Goal: Task Accomplishment & Management: Use online tool/utility

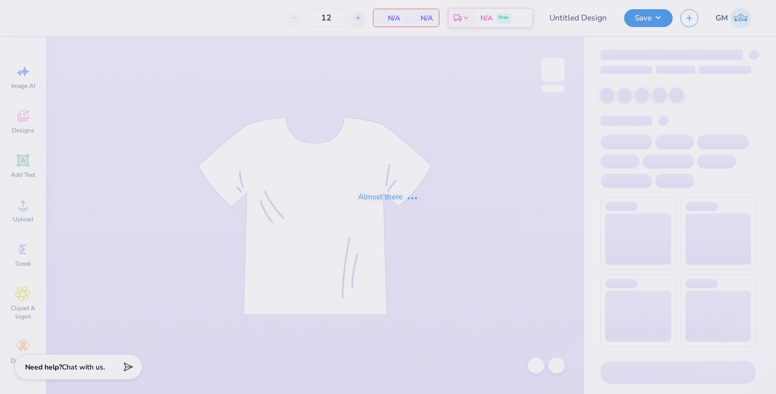
type input "Pike Parents Weekend 2025"
type input "300"
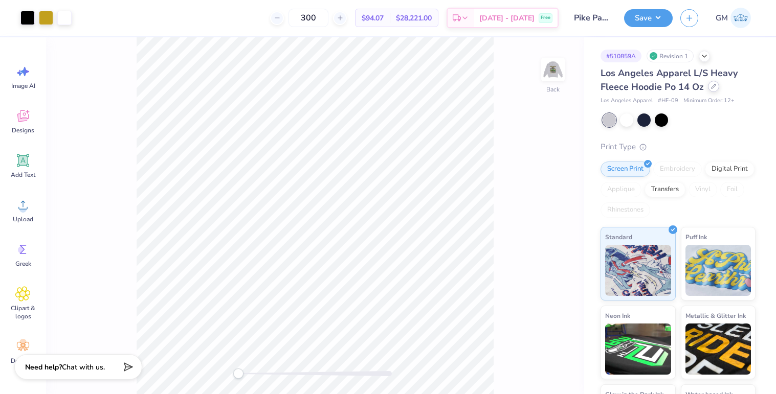
click at [711, 90] on div at bounding box center [713, 86] width 11 height 11
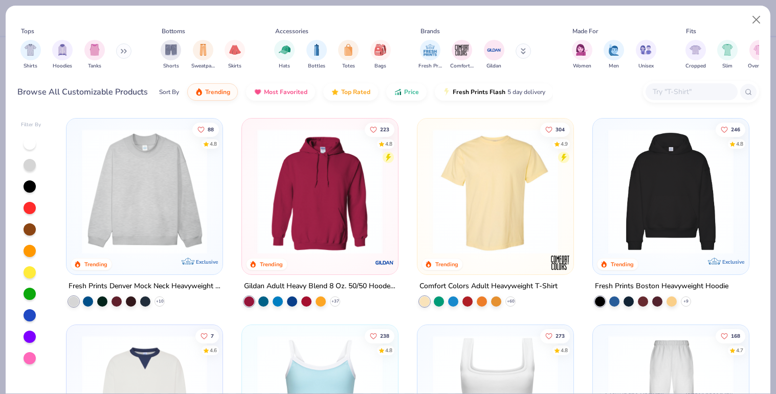
click at [500, 190] on img at bounding box center [494, 191] width 135 height 125
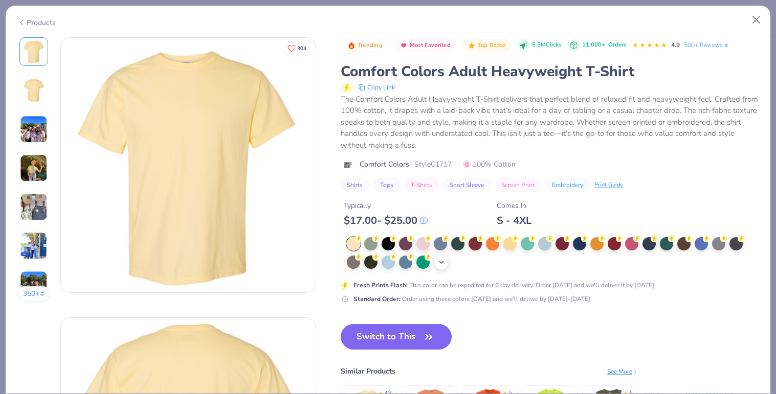
click at [443, 263] on icon at bounding box center [441, 262] width 8 height 8
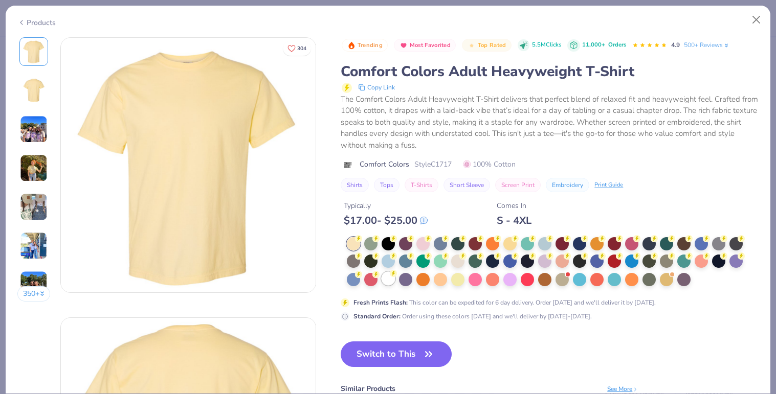
click at [390, 279] on div at bounding box center [387, 278] width 13 height 13
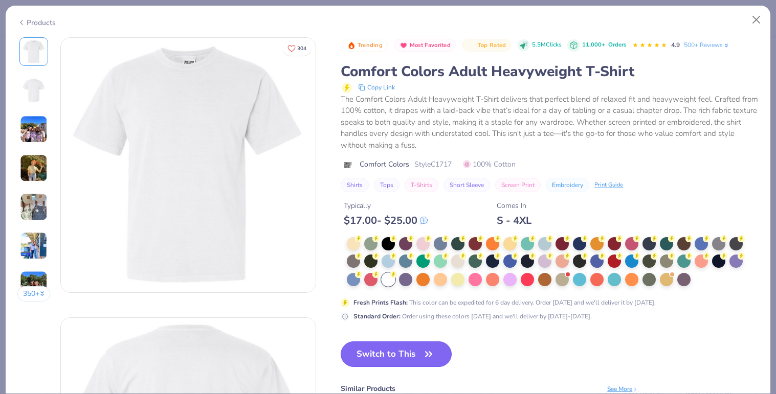
click at [405, 357] on button "Switch to This" at bounding box center [396, 355] width 111 height 26
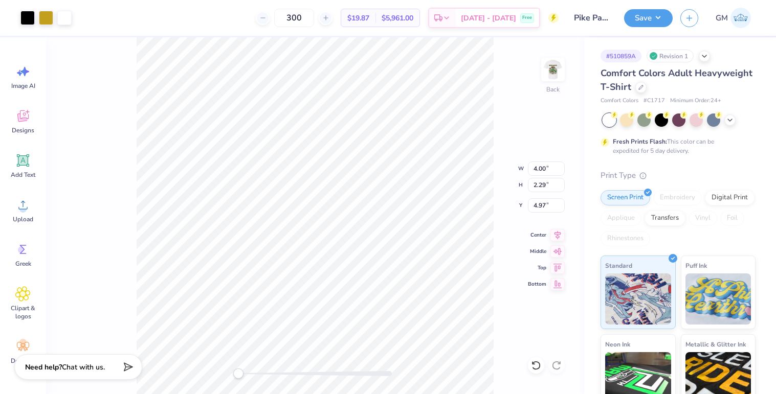
type input "3.00"
click at [552, 79] on img at bounding box center [552, 69] width 41 height 41
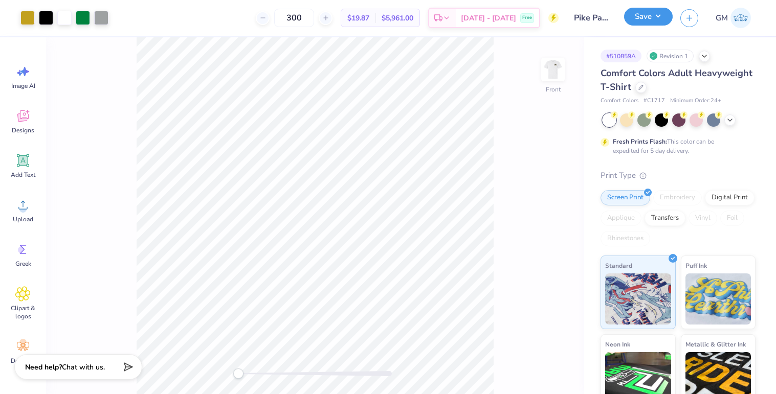
click at [641, 22] on button "Save" at bounding box center [648, 17] width 49 height 18
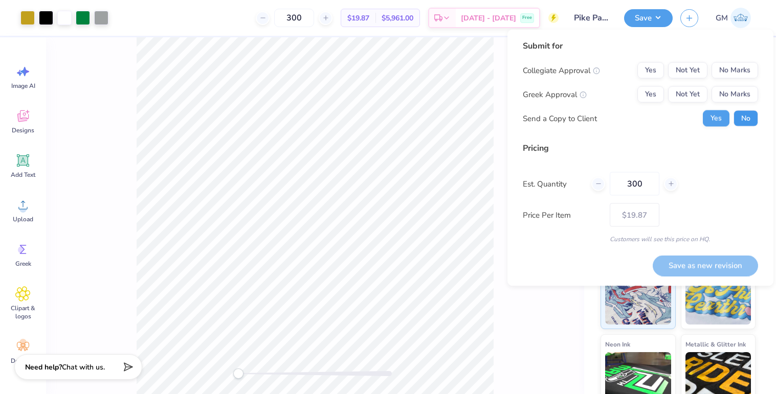
click at [747, 115] on button "No" at bounding box center [745, 118] width 25 height 16
click at [652, 69] on button "Yes" at bounding box center [650, 70] width 27 height 16
click at [652, 91] on button "Yes" at bounding box center [650, 94] width 27 height 16
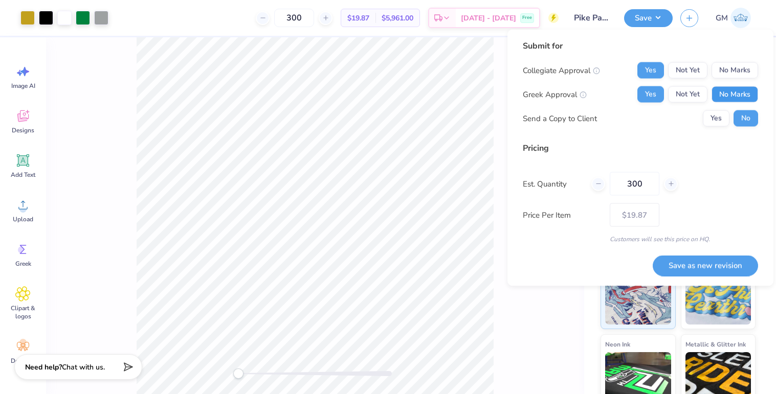
click at [739, 95] on button "No Marks" at bounding box center [734, 94] width 47 height 16
click at [740, 70] on button "No Marks" at bounding box center [734, 70] width 47 height 16
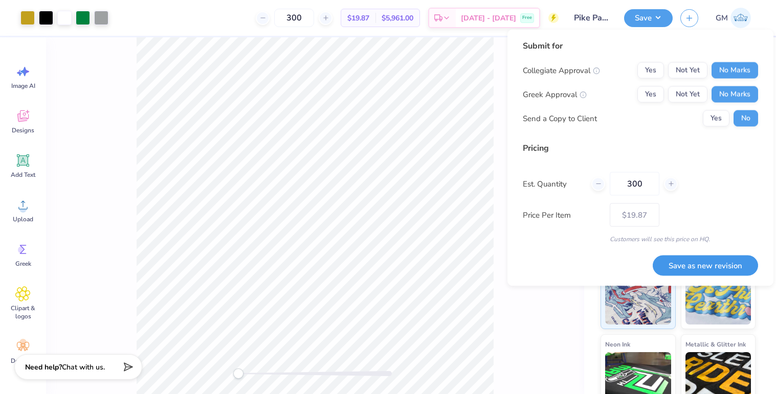
click at [730, 268] on button "Save as new revision" at bounding box center [704, 265] width 105 height 21
type input "– –"
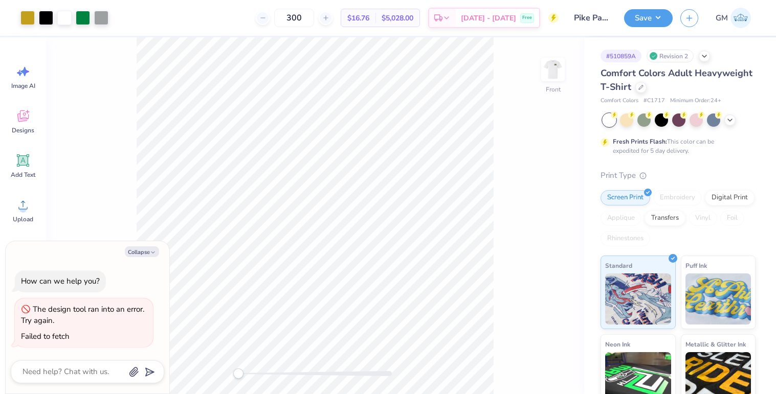
type textarea "x"
